Goal: Transaction & Acquisition: Purchase product/service

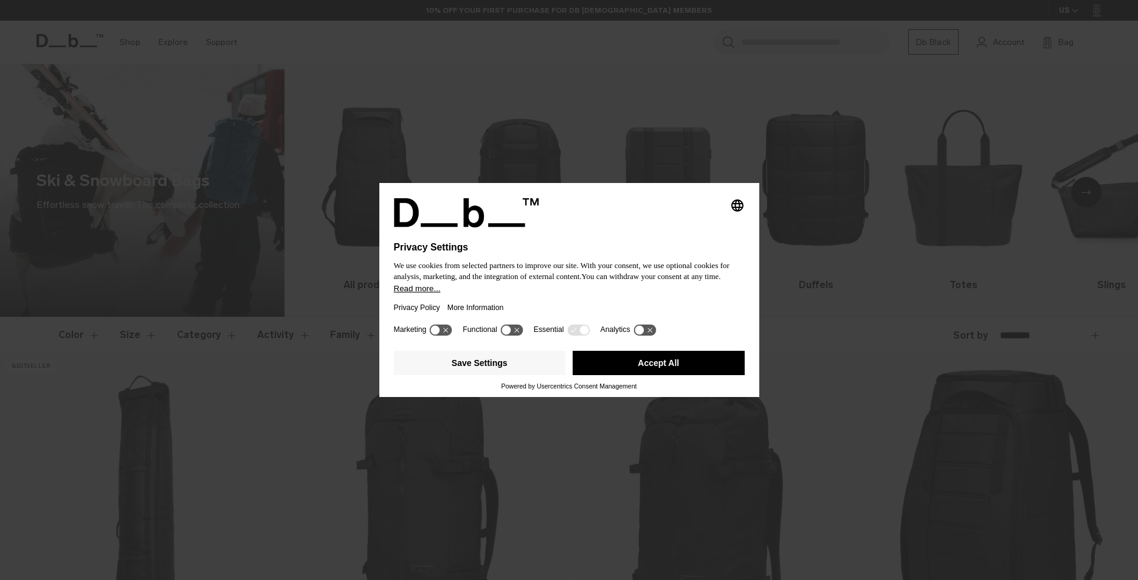
click at [665, 367] on button "Accept All" at bounding box center [659, 363] width 172 height 24
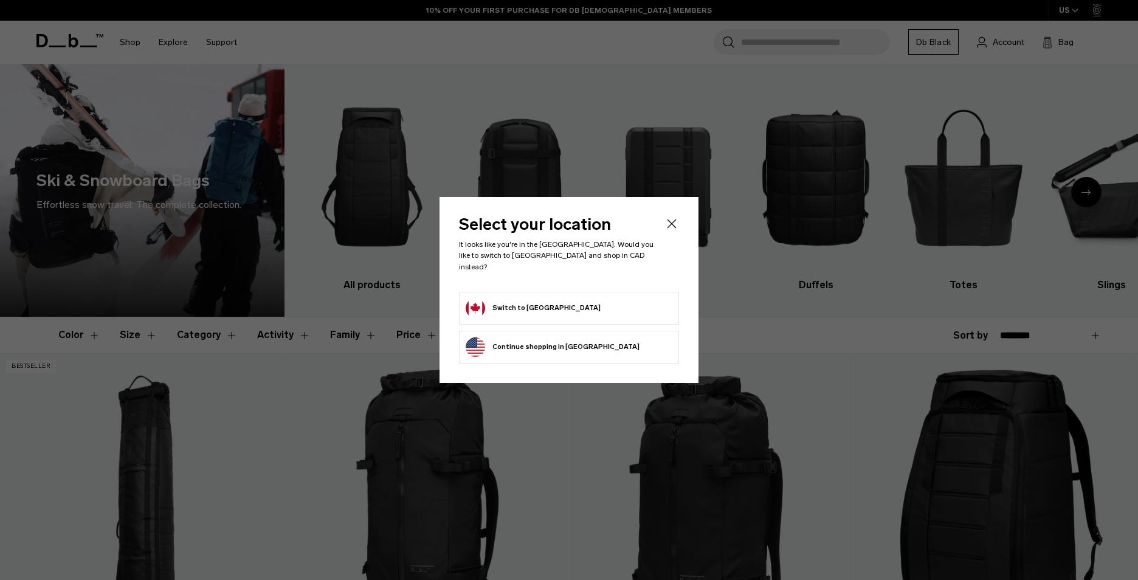
click at [530, 299] on button "Switch to Canada" at bounding box center [533, 308] width 135 height 19
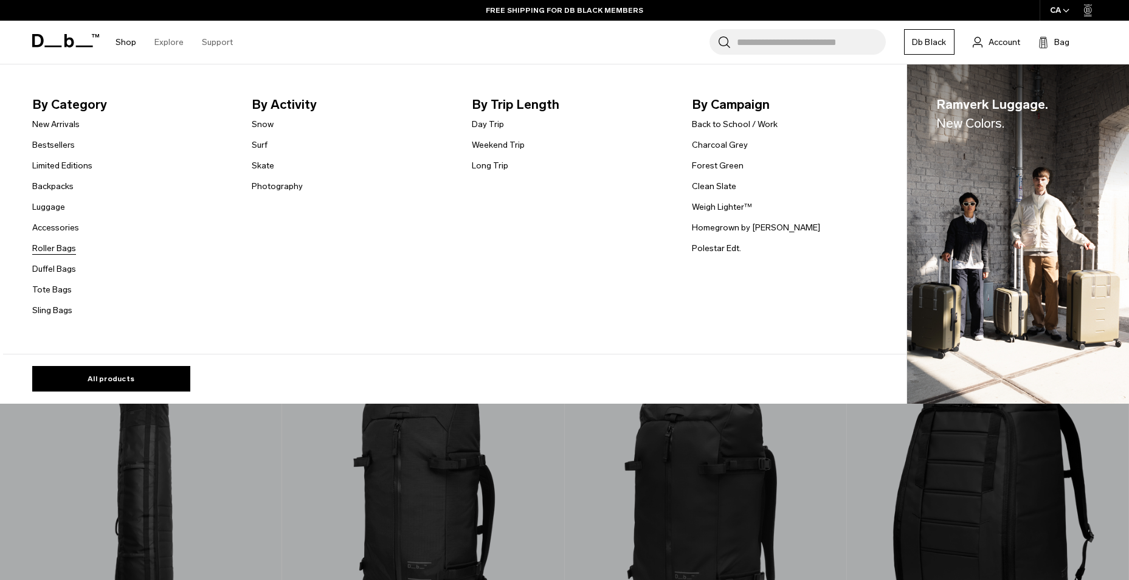
click at [55, 249] on link "Roller Bags" at bounding box center [54, 248] width 44 height 13
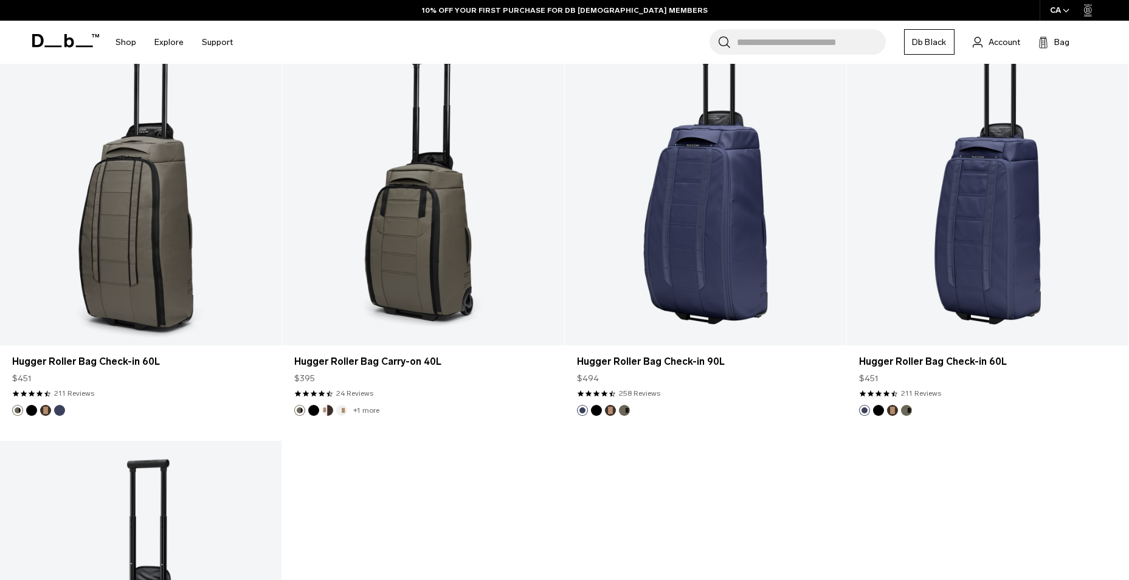
scroll to position [912, 0]
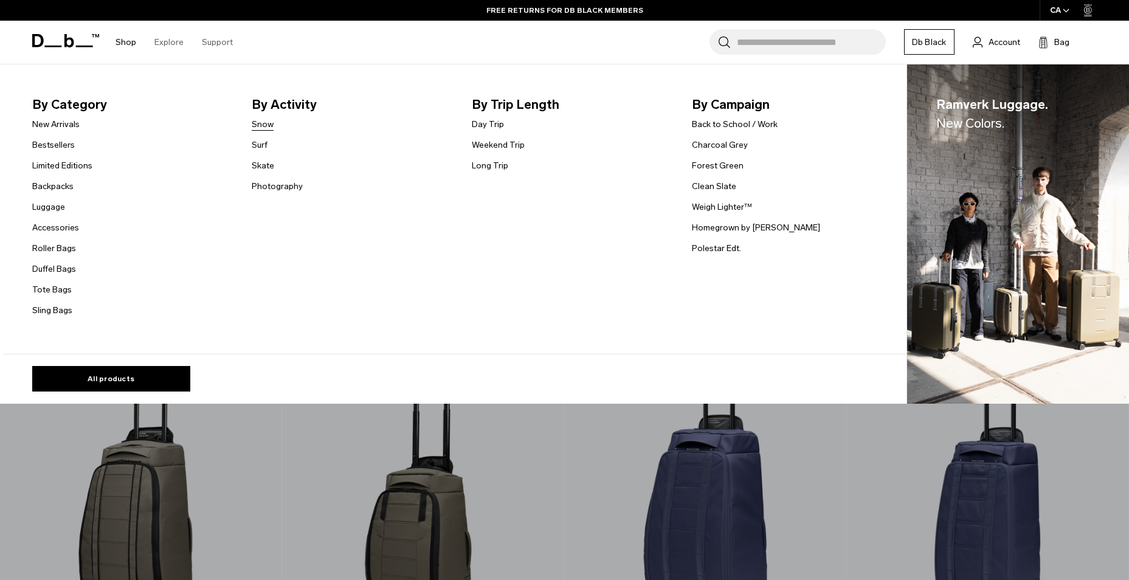
click at [266, 126] on link "Snow" at bounding box center [263, 124] width 22 height 13
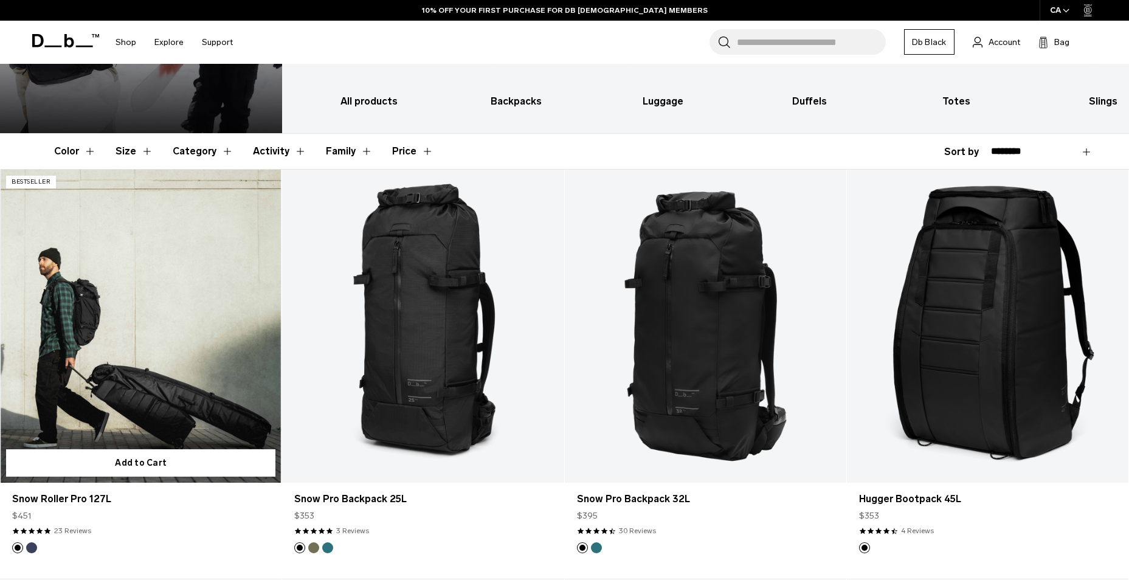
click at [140, 375] on link "Snow Roller Pro 127L" at bounding box center [141, 326] width 282 height 313
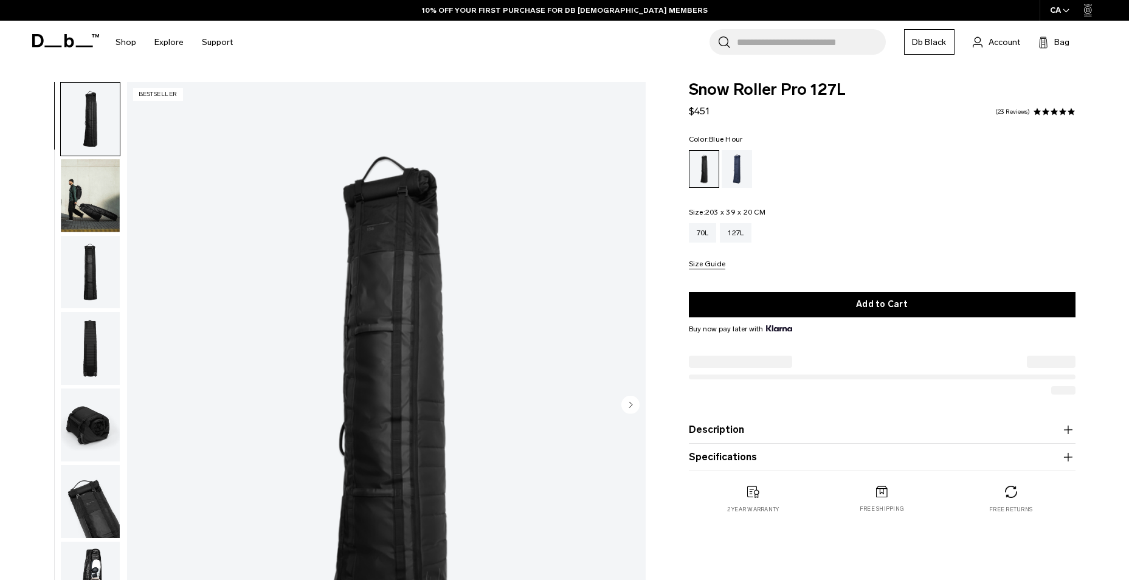
click at [738, 169] on div "Blue Hour" at bounding box center [737, 169] width 31 height 38
